Goal: Transaction & Acquisition: Book appointment/travel/reservation

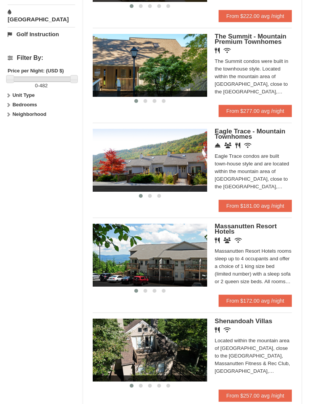
scroll to position [339, 0]
click at [270, 295] on link "From $172.00 avg /night" at bounding box center [254, 301] width 73 height 12
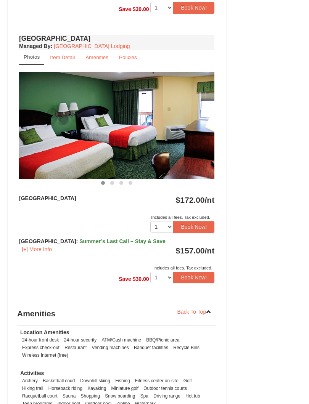
scroll to position [562, 0]
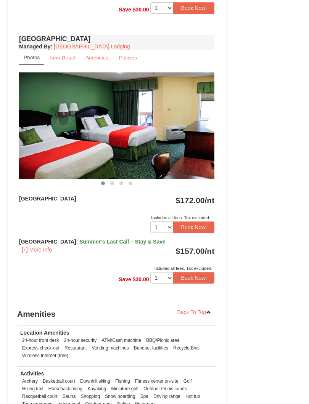
click at [202, 273] on button "Book Now!" at bounding box center [193, 277] width 41 height 11
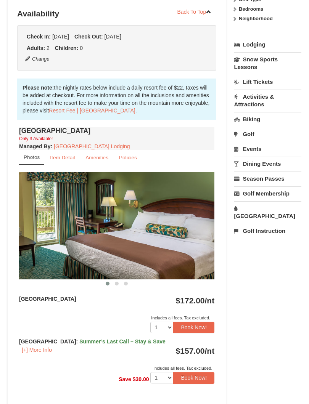
scroll to position [80, 0]
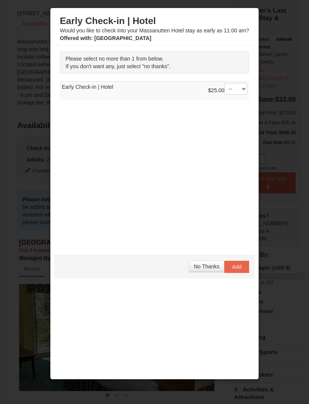
click at [206, 267] on span "No Thanks" at bounding box center [207, 266] width 26 height 6
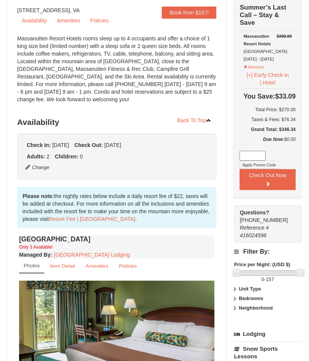
scroll to position [0, 0]
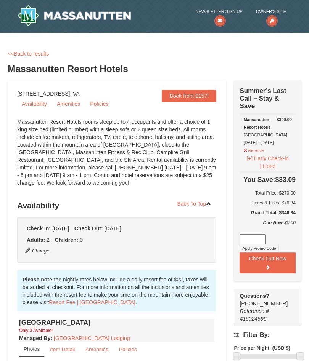
click at [277, 259] on button "Check Out Now" at bounding box center [267, 263] width 56 height 21
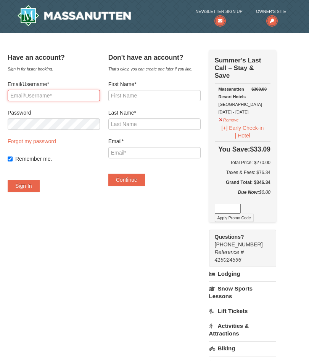
click at [99, 99] on input "Email/Username*" at bounding box center [54, 95] width 92 height 11
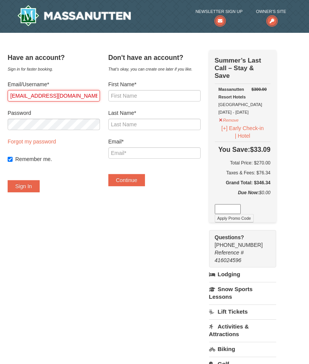
type input "ritabwarren@comcast.net"
click at [13, 162] on input "Remember me." at bounding box center [10, 159] width 5 height 5
checkbox input "false"
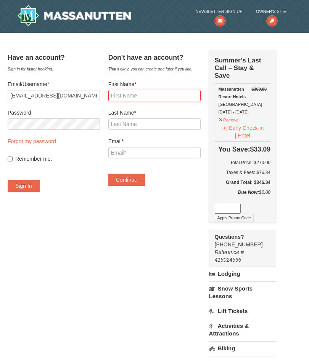
click at [168, 94] on input "First Name*" at bounding box center [154, 95] width 92 height 11
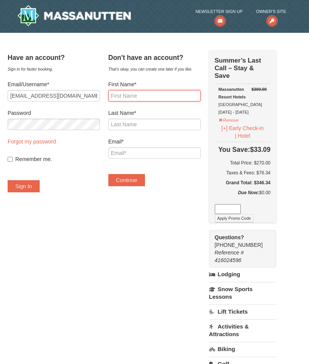
type input "T"
type input "R"
type input "A"
type input "Stephen"
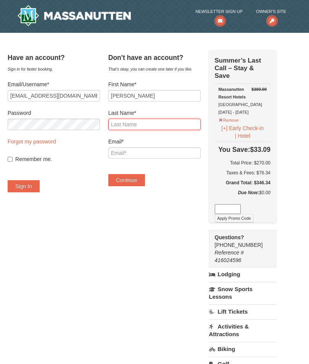
click at [145, 127] on input "Last Name*" at bounding box center [154, 124] width 92 height 11
type input "Warren"
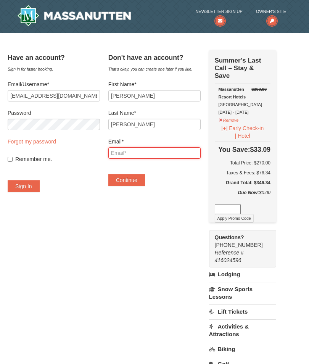
click at [144, 155] on input "Email*" at bounding box center [154, 152] width 92 height 11
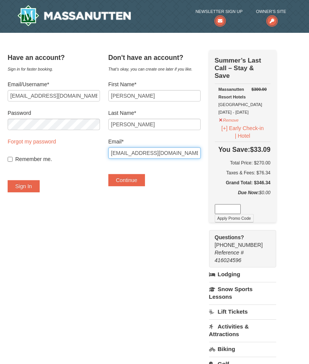
type input "Sgwarren5@gmail.com"
click at [145, 179] on button "Continue" at bounding box center [126, 180] width 37 height 12
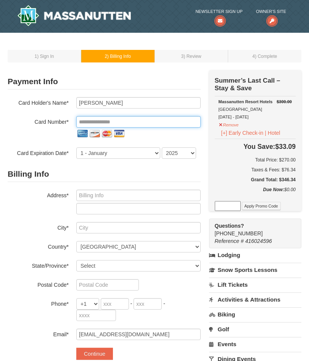
click at [122, 121] on input "tel" at bounding box center [138, 121] width 124 height 11
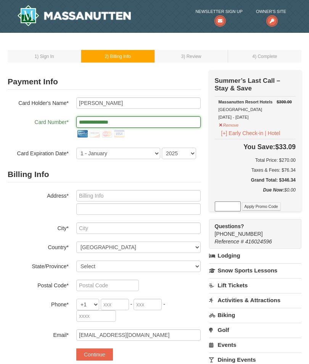
type input "**********"
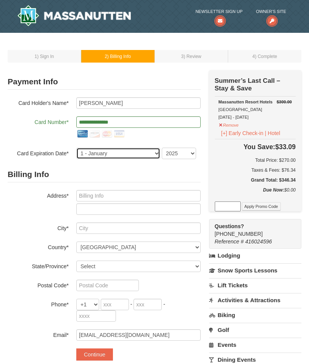
click at [138, 154] on select "1 - [DATE] - [DATE] - [DATE] - [DATE] - [DATE] - [DATE] - [DATE] - [DATE] - [DA…" at bounding box center [118, 153] width 84 height 11
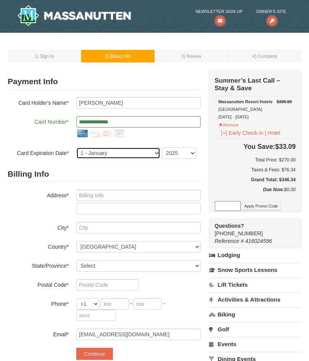
select select "10"
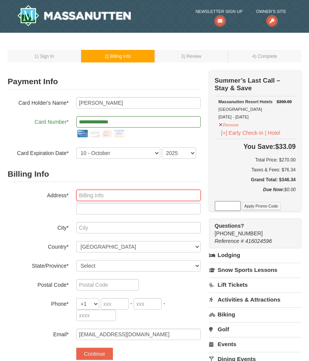
click at [132, 198] on input "text" at bounding box center [138, 195] width 124 height 11
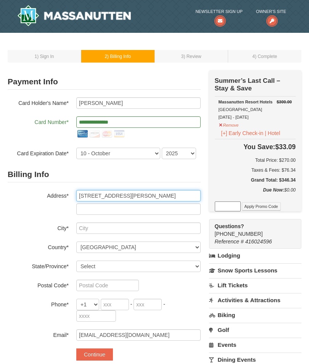
type input "[STREET_ADDRESS][PERSON_NAME]"
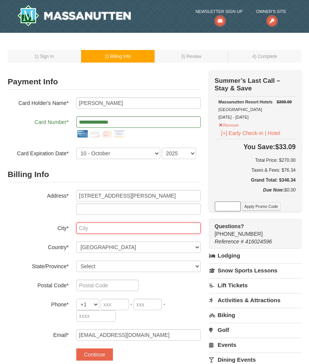
click at [100, 227] on input "text" at bounding box center [138, 227] width 124 height 11
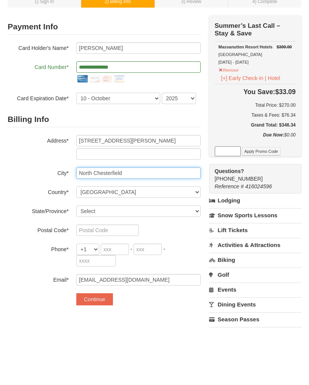
type input "North Chesterfield"
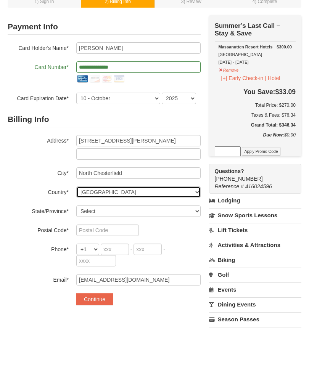
click at [159, 241] on select "----- Select ------ Afghanistan Åland Islands Albania Algeria American Samoa An…" at bounding box center [138, 246] width 124 height 11
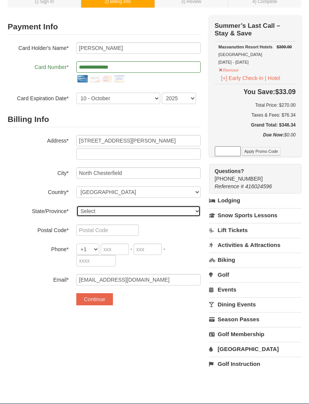
click at [112, 214] on select "Select Alabama Alaska American Samoa Arizona Arkansas California Colorado Conne…" at bounding box center [138, 211] width 124 height 11
select select "VA"
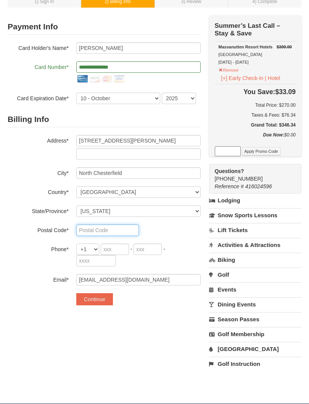
click at [111, 231] on input "text" at bounding box center [107, 230] width 63 height 11
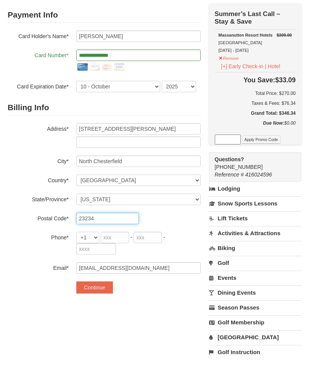
type input "23234"
click at [118, 244] on input "tel" at bounding box center [115, 249] width 28 height 11
type input "804"
click at [149, 244] on input "tel" at bounding box center [147, 249] width 28 height 11
type input "677"
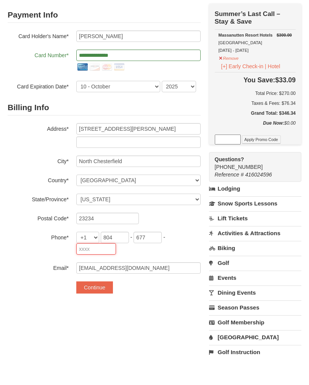
click at [96, 255] on input "tel" at bounding box center [96, 260] width 40 height 11
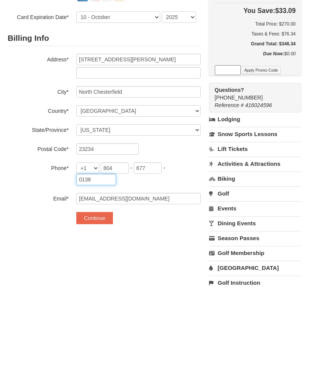
type input "0138"
click at [104, 293] on button "Continue" at bounding box center [94, 299] width 37 height 12
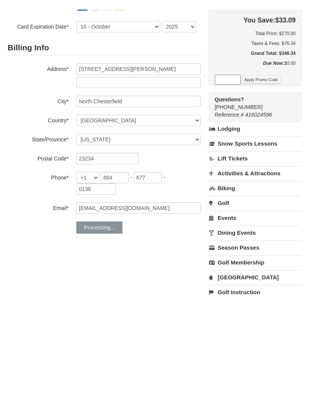
scroll to position [136, 0]
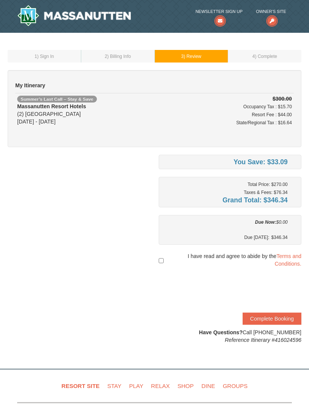
click at [162, 256] on input "checkbox" at bounding box center [161, 261] width 5 height 14
checkbox input "true"
click at [292, 258] on link "Terms and Conditions." at bounding box center [288, 260] width 27 height 14
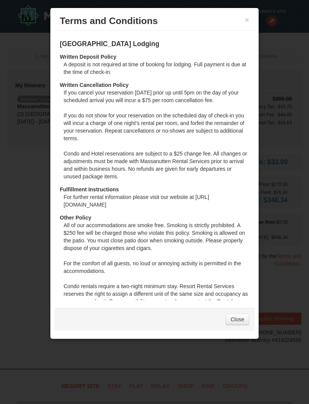
click at [243, 319] on link "Close" at bounding box center [237, 319] width 24 height 11
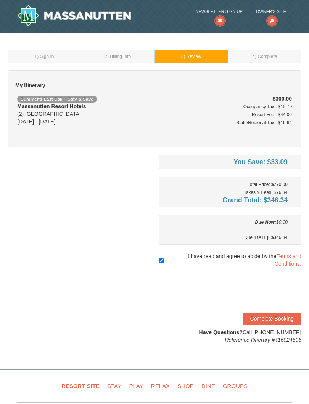
click at [271, 320] on button "Complete Booking" at bounding box center [271, 319] width 59 height 12
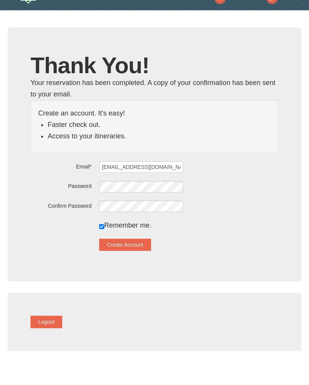
click at [150, 261] on button "Create Account" at bounding box center [125, 267] width 52 height 12
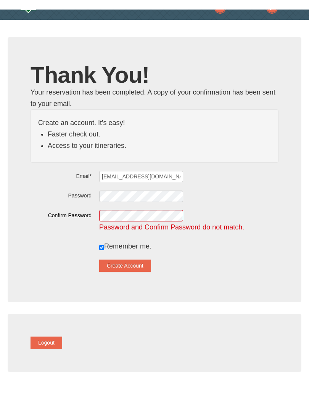
scroll to position [22, 0]
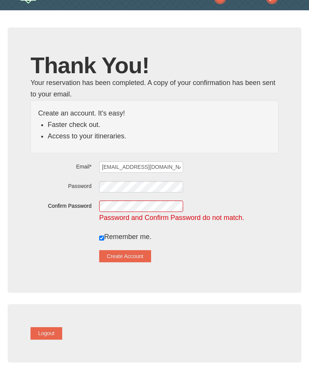
click at [143, 255] on button "Create Account" at bounding box center [125, 256] width 52 height 12
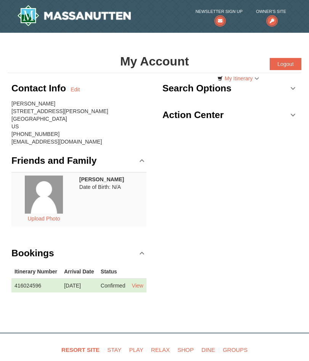
click at [240, 81] on link "My Itinerary" at bounding box center [237, 78] width 51 height 11
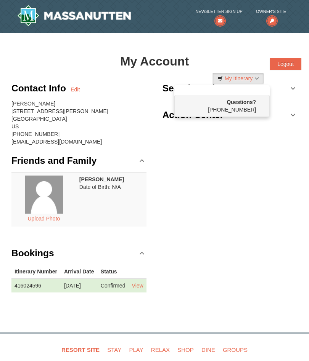
click at [237, 252] on div at bounding box center [154, 180] width 309 height 361
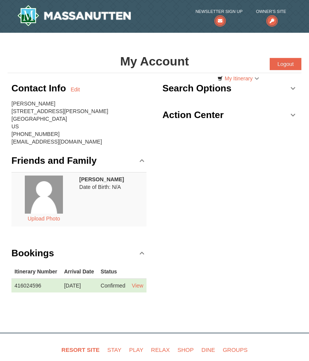
click at [140, 289] on link "View" at bounding box center [137, 286] width 11 height 6
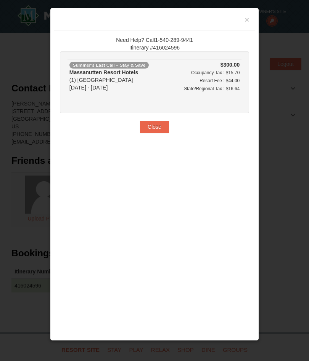
click at [164, 129] on button "Close" at bounding box center [154, 127] width 29 height 12
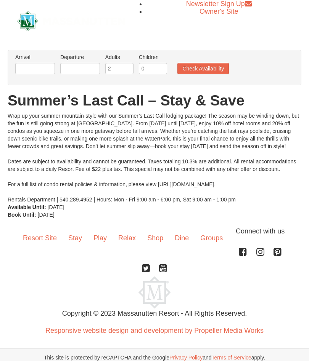
scroll to position [6, 0]
